Goal: Information Seeking & Learning: Learn about a topic

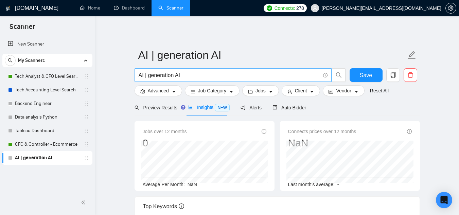
click at [170, 77] on input "AI | generation AI" at bounding box center [230, 75] width 182 height 8
drag, startPoint x: 167, startPoint y: 76, endPoint x: 225, endPoint y: 79, distance: 58.2
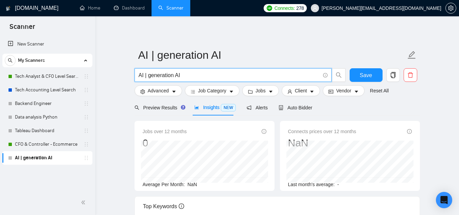
click at [225, 79] on input "AI | generation AI" at bounding box center [230, 75] width 182 height 8
paste input "AI Automation"
paste input "AI Chatbot"
paste input "n8n"
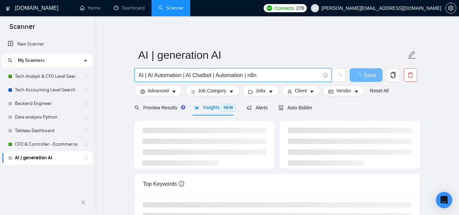
type input "AI | AI Automation | AI Chatbot | Automation | n8n"
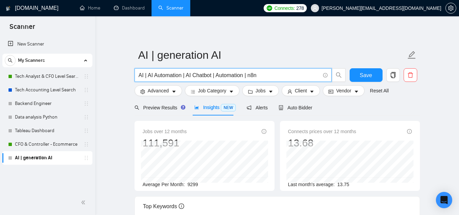
click at [211, 77] on input "AI | AI Automation | AI Chatbot | Automation | n8n" at bounding box center [230, 75] width 182 height 8
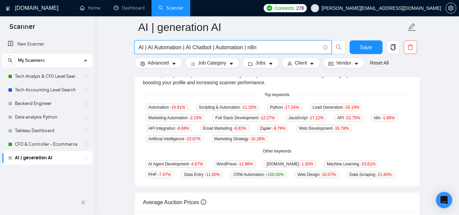
scroll to position [164, 0]
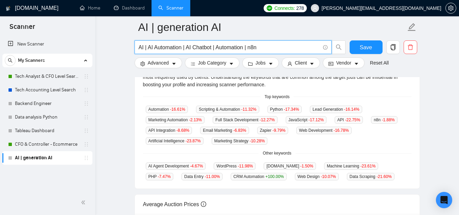
click at [113, 123] on main "AI | generation AI AI | AI Automation | AI Chatbot | Automation | n8n Save Adva…" at bounding box center [277, 92] width 342 height 458
